Goal: Information Seeking & Learning: Find specific fact

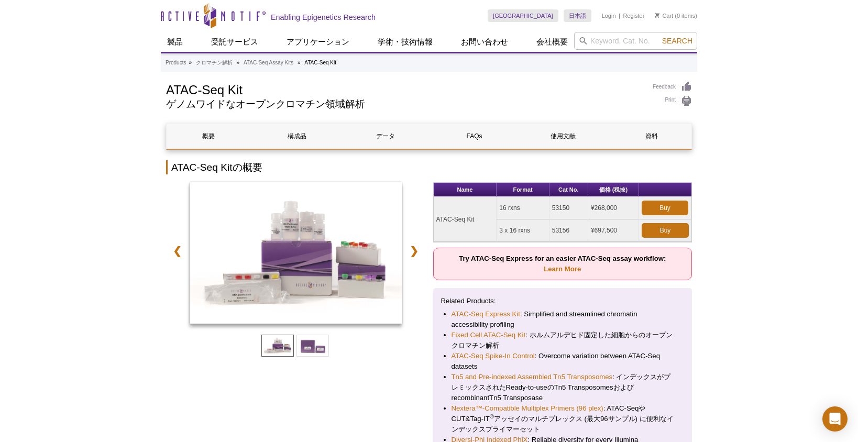
drag, startPoint x: 499, startPoint y: 208, endPoint x: 526, endPoint y: 207, distance: 27.8
click at [526, 207] on td "16 rxns" at bounding box center [523, 208] width 52 height 23
copy td "16 rxns"
click at [500, 231] on td "3 x 16 rxns" at bounding box center [523, 230] width 52 height 23
drag, startPoint x: 501, startPoint y: 231, endPoint x: 519, endPoint y: 231, distance: 17.8
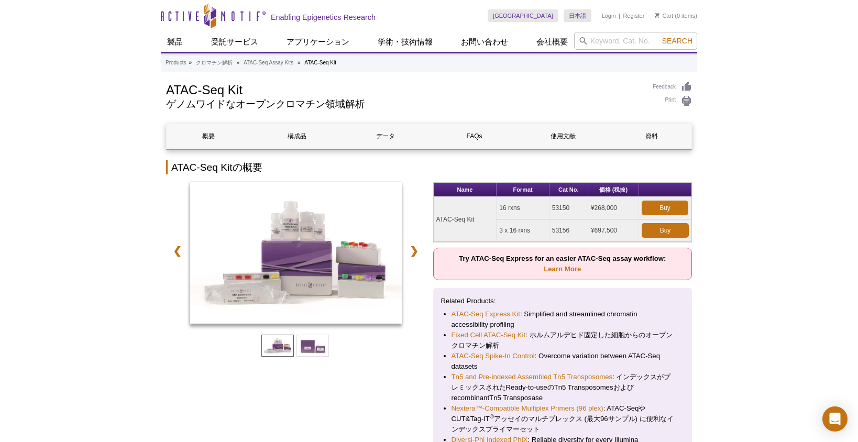
click at [519, 231] on td "3 x 16 rxns" at bounding box center [523, 230] width 52 height 23
click at [498, 231] on td "3 x 16 rxns" at bounding box center [523, 230] width 52 height 23
drag, startPoint x: 500, startPoint y: 230, endPoint x: 540, endPoint y: 230, distance: 39.8
click at [540, 230] on td "3 x 16 rxns" at bounding box center [523, 230] width 52 height 23
copy td "3 x 16 rxns"
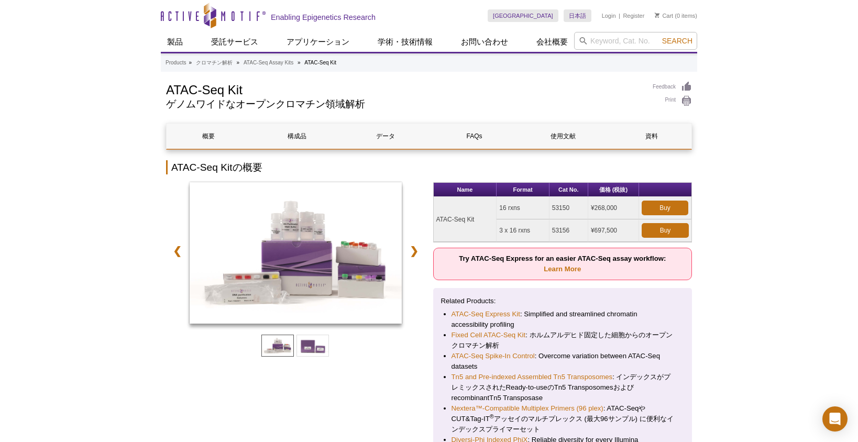
click at [607, 205] on td "¥268,000" at bounding box center [613, 208] width 51 height 23
copy td "268,000"
click at [598, 234] on td "¥697,500" at bounding box center [613, 230] width 51 height 23
drag, startPoint x: 596, startPoint y: 231, endPoint x: 614, endPoint y: 230, distance: 17.8
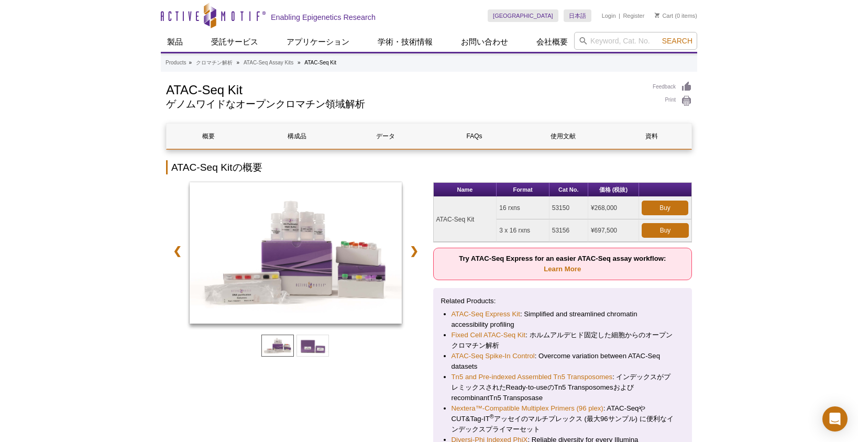
click at [614, 230] on td "¥697,500" at bounding box center [613, 230] width 51 height 23
drag, startPoint x: 593, startPoint y: 230, endPoint x: 617, endPoint y: 231, distance: 23.6
click at [617, 231] on td "¥697,500" at bounding box center [613, 230] width 51 height 23
copy td "697,500"
